Goal: Obtain resource: Download file/media

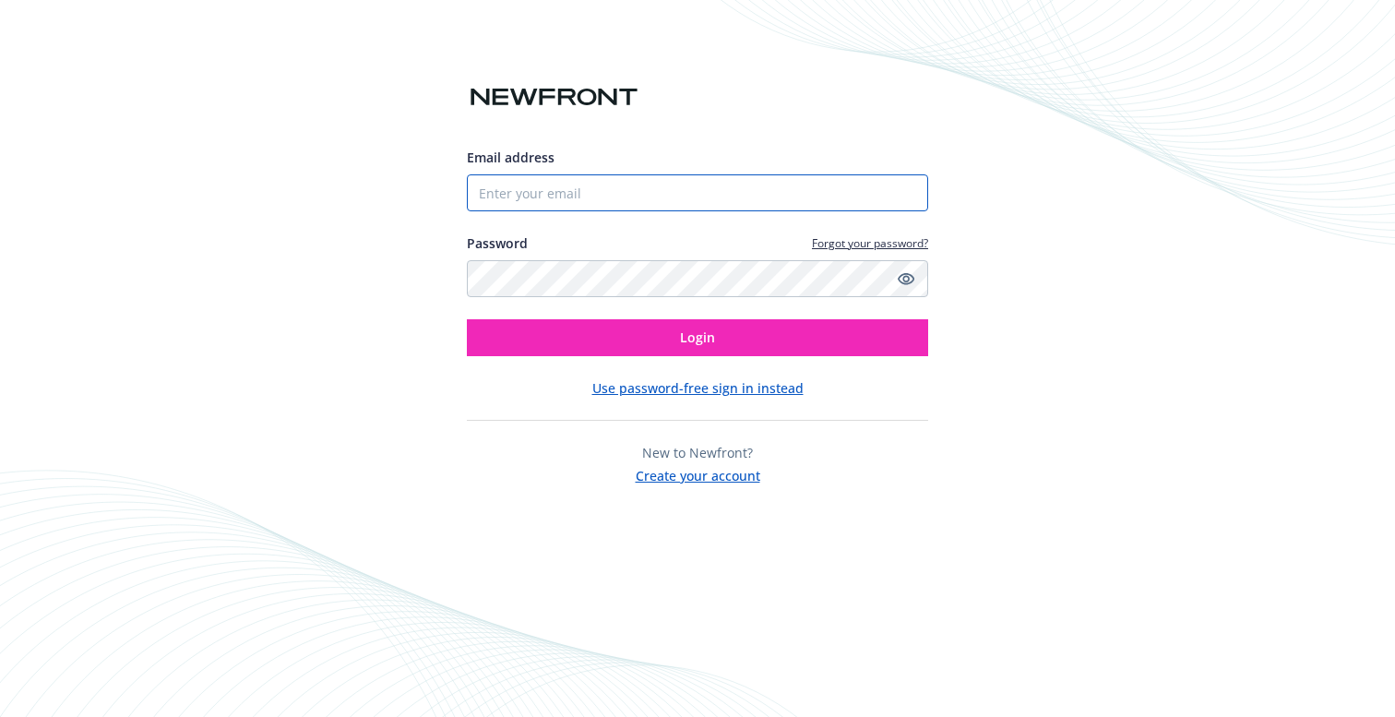
type input "[PERSON_NAME][EMAIL_ADDRESS][DOMAIN_NAME]"
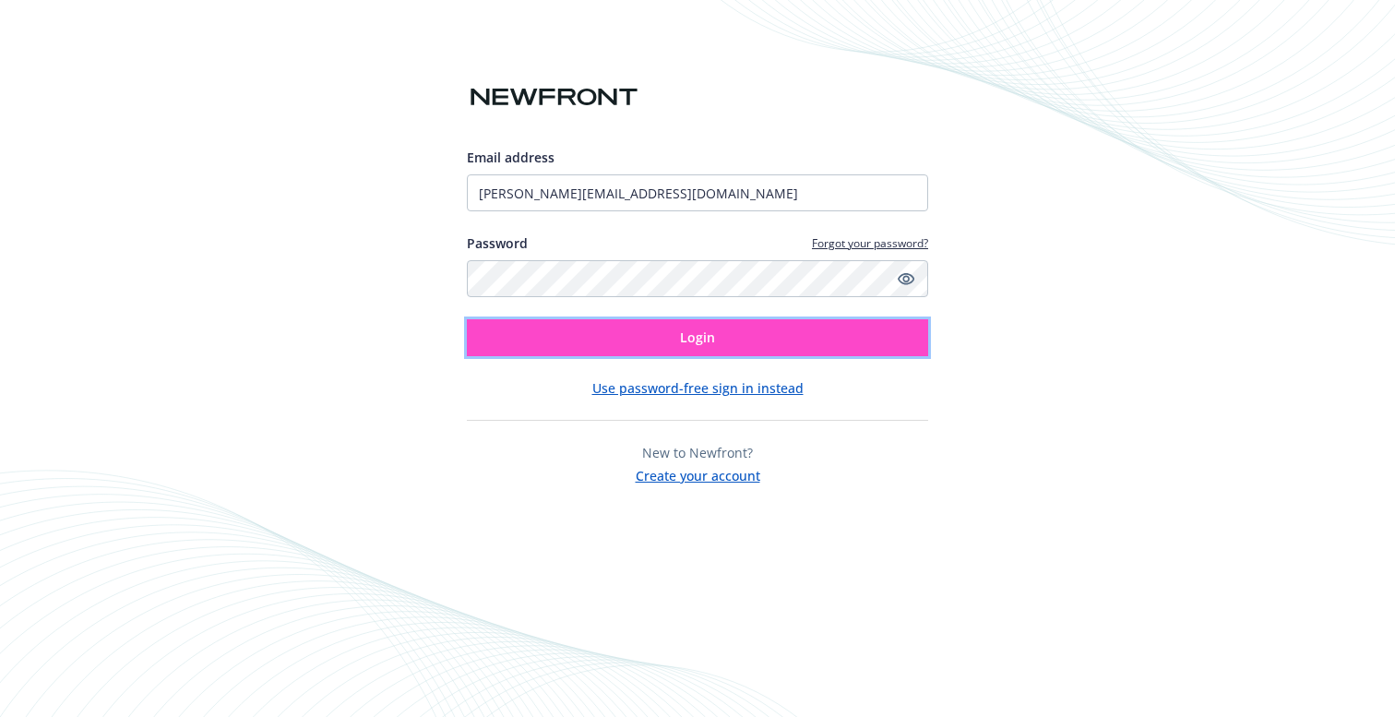
click at [883, 348] on button "Login" at bounding box center [697, 337] width 461 height 37
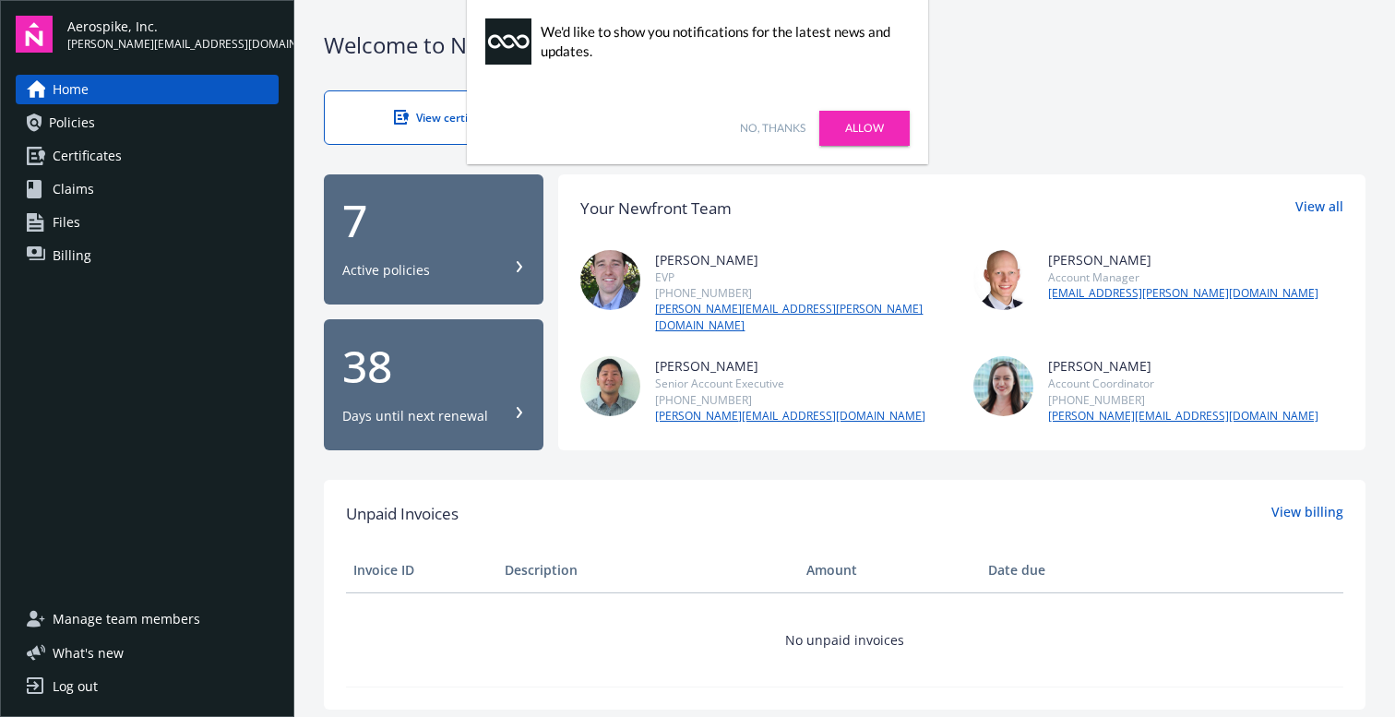
click at [156, 127] on link "Policies" at bounding box center [147, 123] width 263 height 30
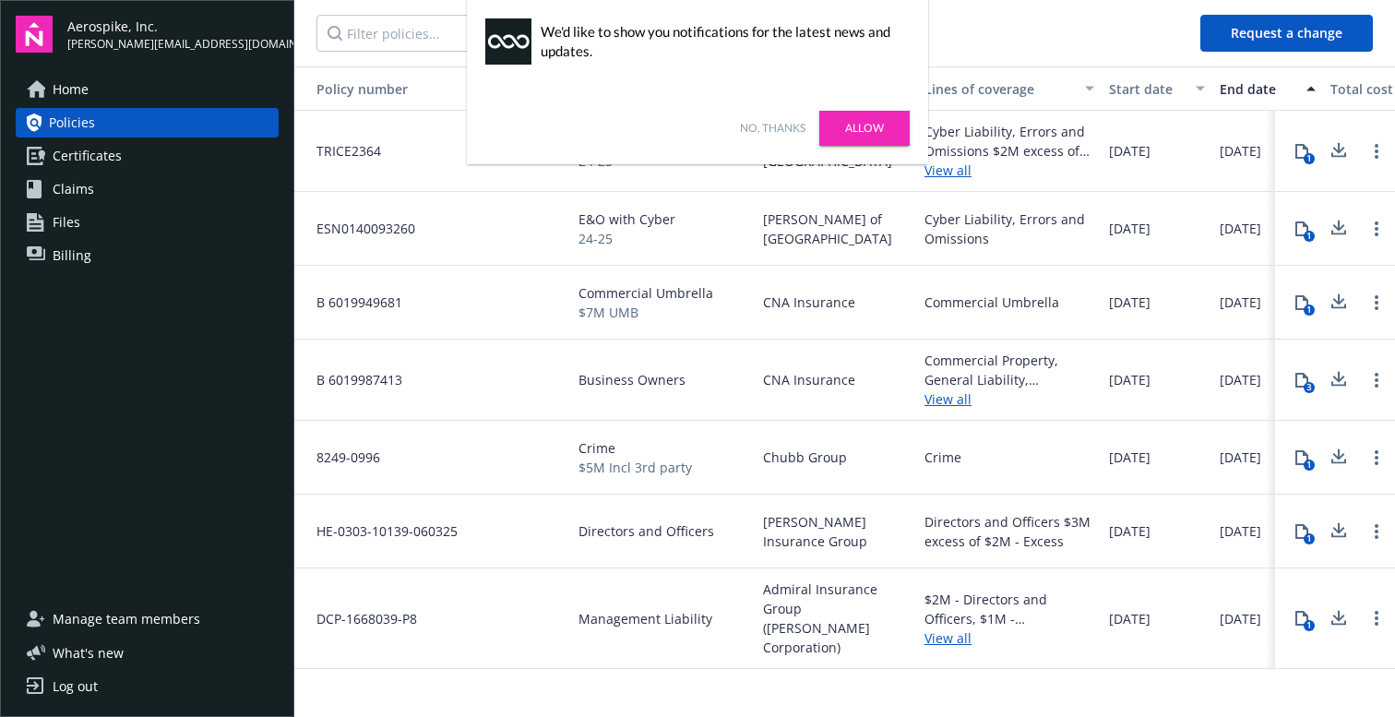
click at [769, 127] on link "No, thanks" at bounding box center [773, 128] width 66 height 17
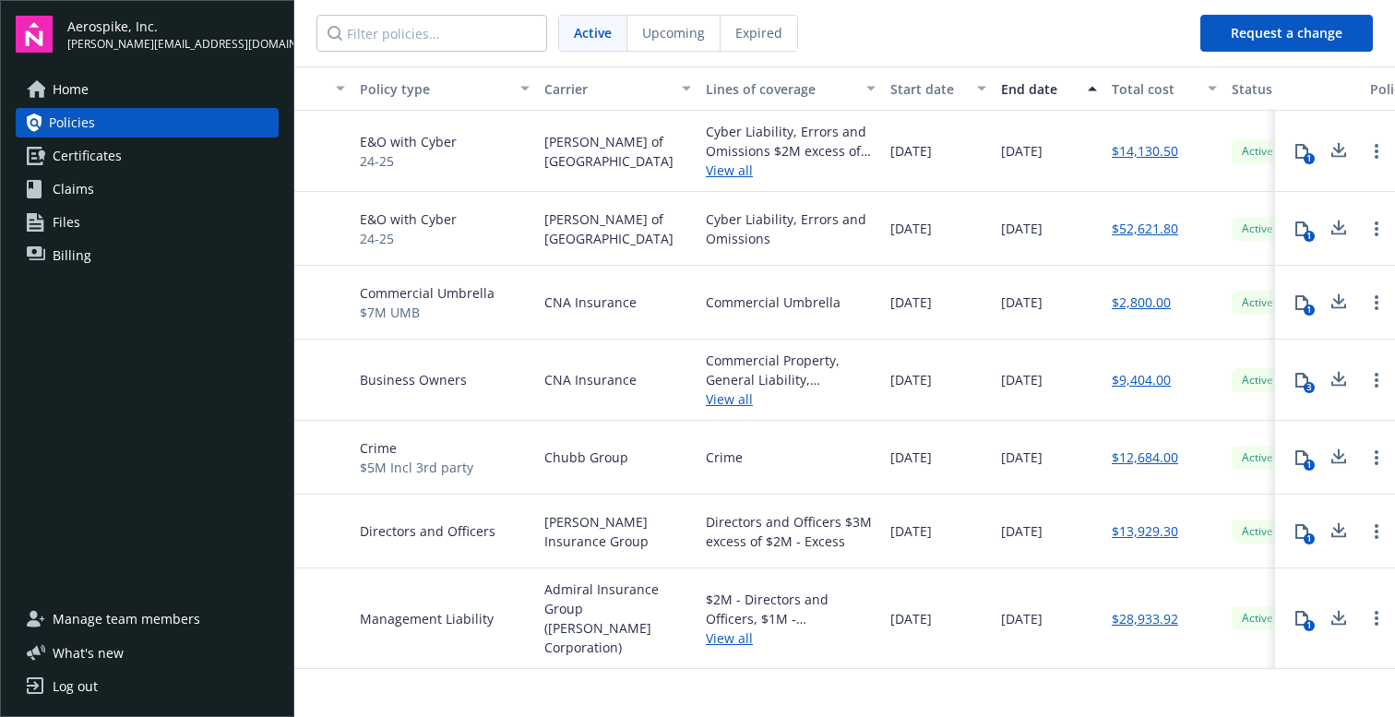
scroll to position [0, 304]
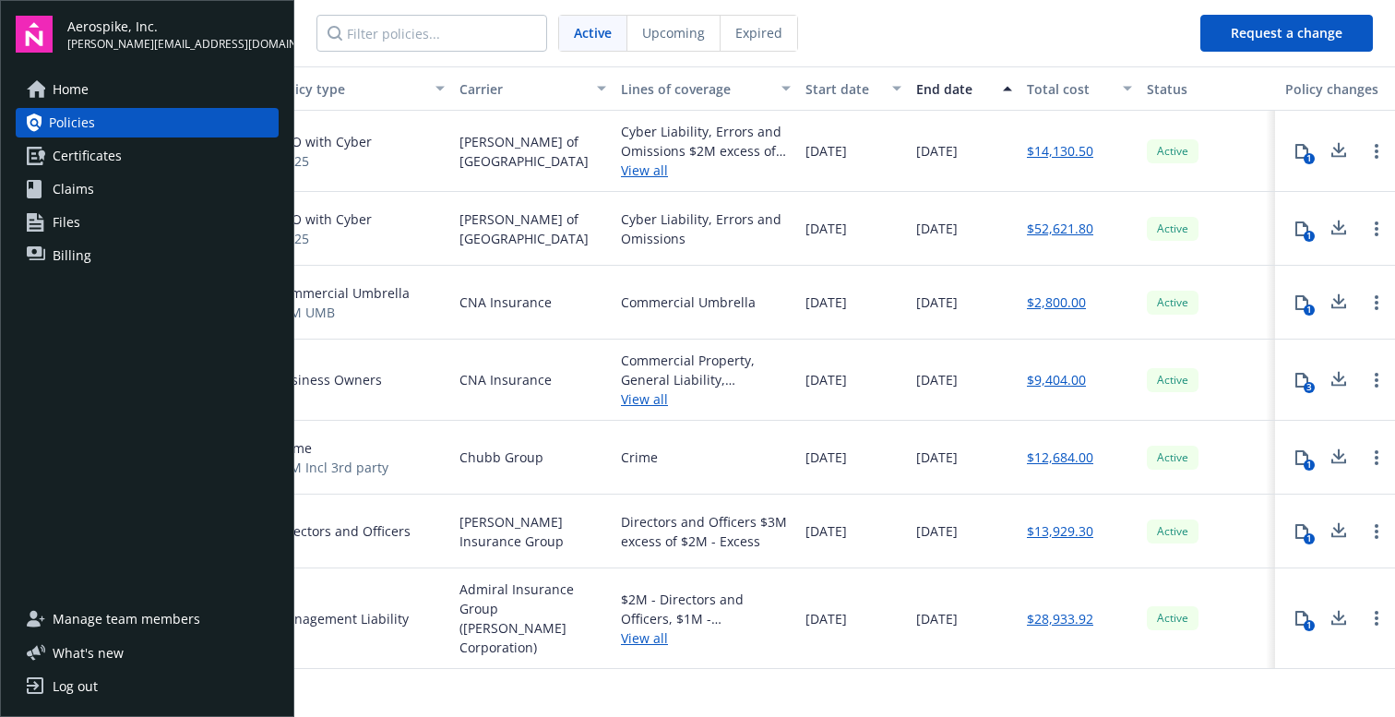
click at [1306, 231] on div "1" at bounding box center [1309, 236] width 11 height 11
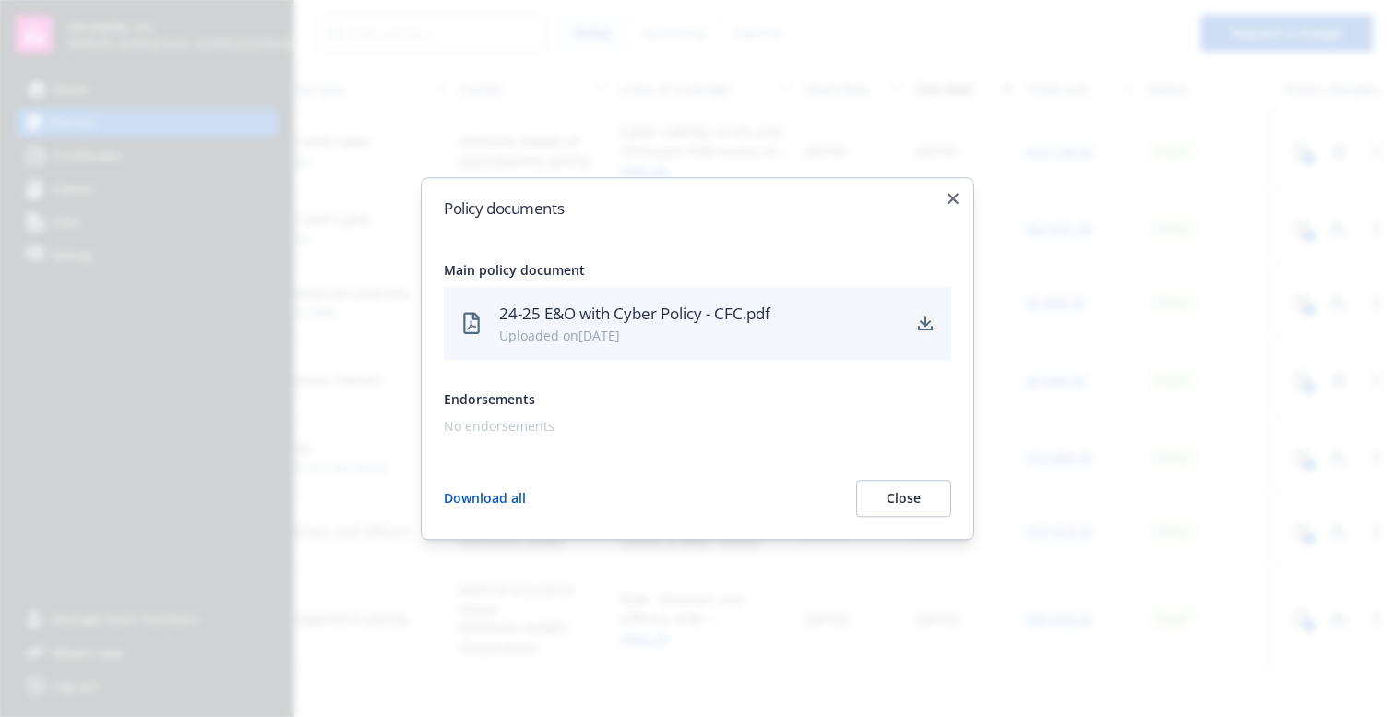
click at [927, 325] on icon "download" at bounding box center [926, 322] width 12 height 11
click at [1115, 149] on div at bounding box center [697, 358] width 1395 height 717
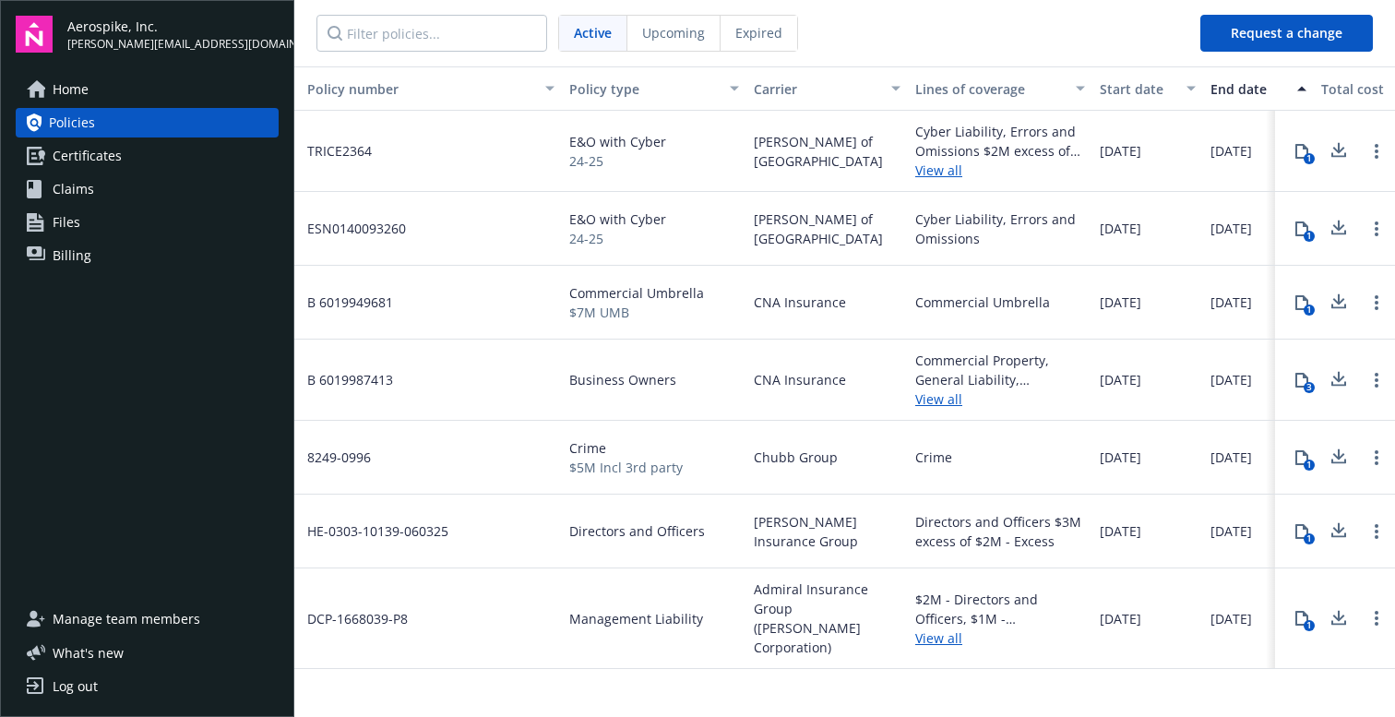
scroll to position [0, 0]
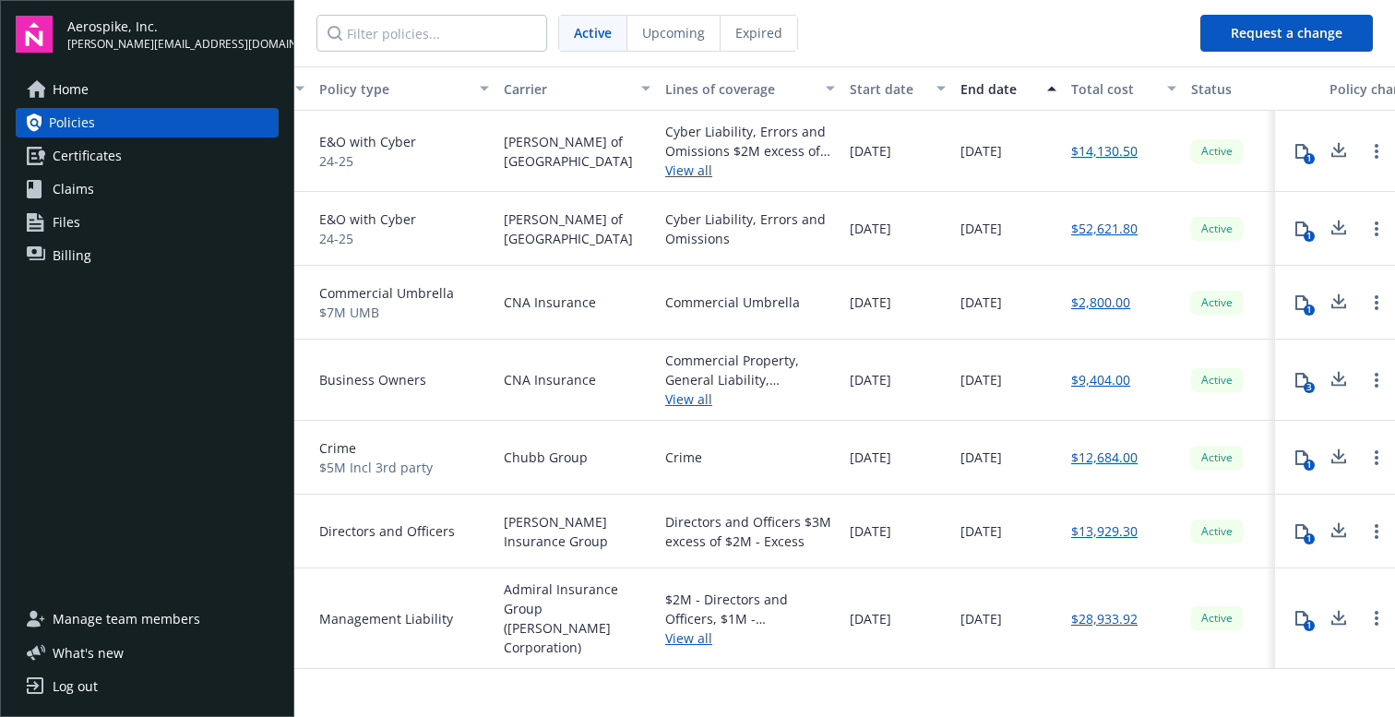
scroll to position [0, 422]
